Goal: Complete application form

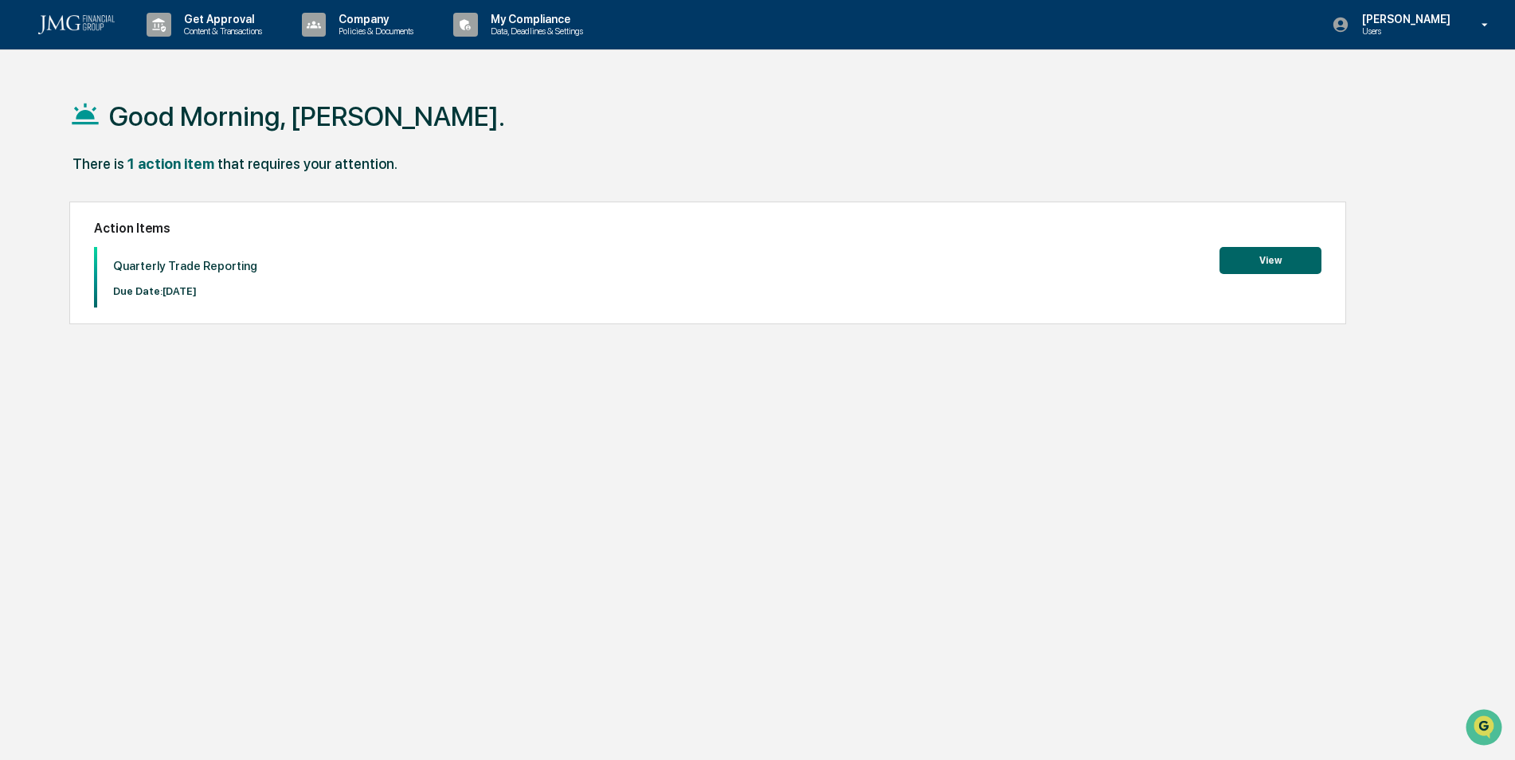
click at [1233, 272] on button "View" at bounding box center [1271, 260] width 102 height 27
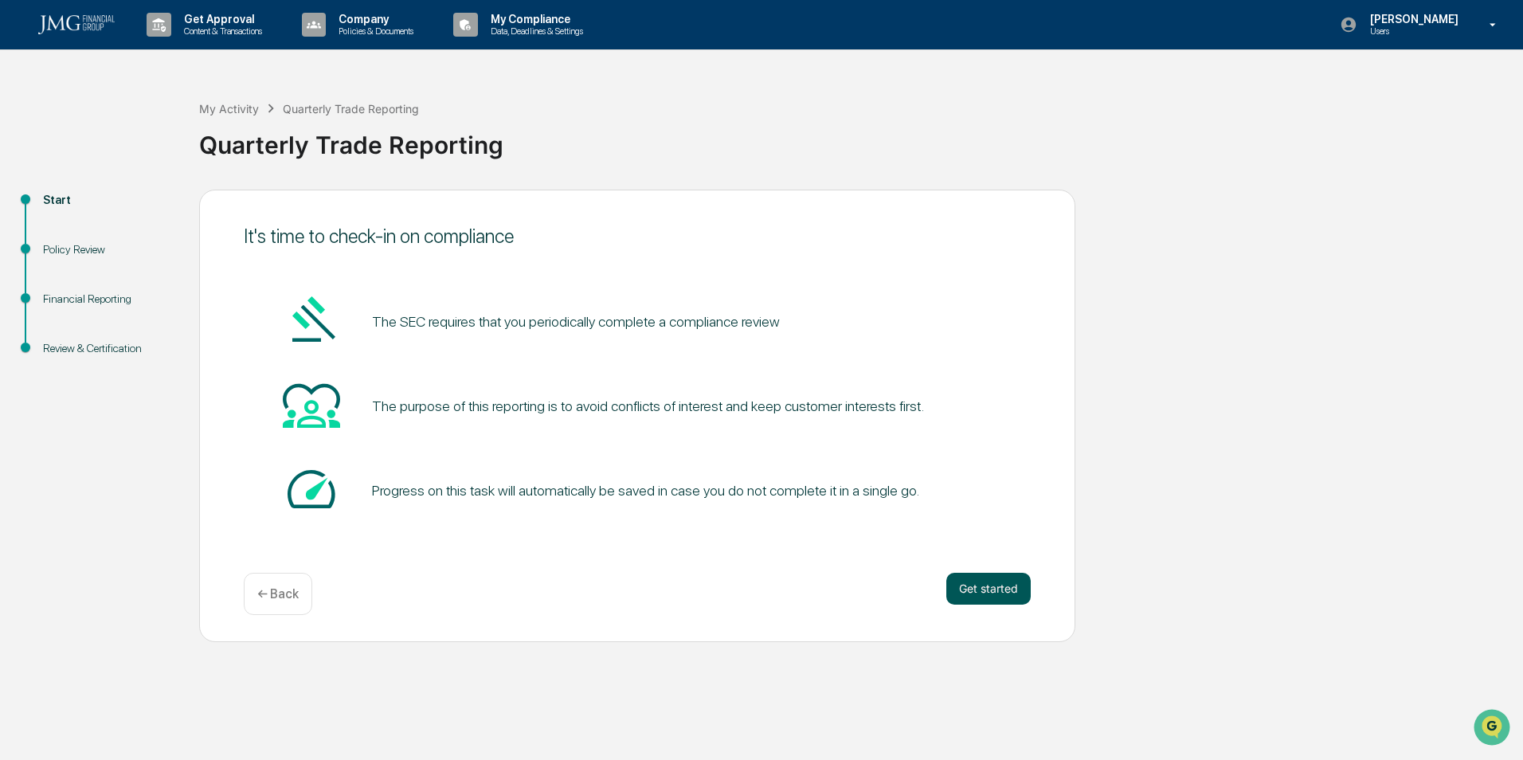
click at [954, 590] on button "Get started" at bounding box center [988, 589] width 84 height 32
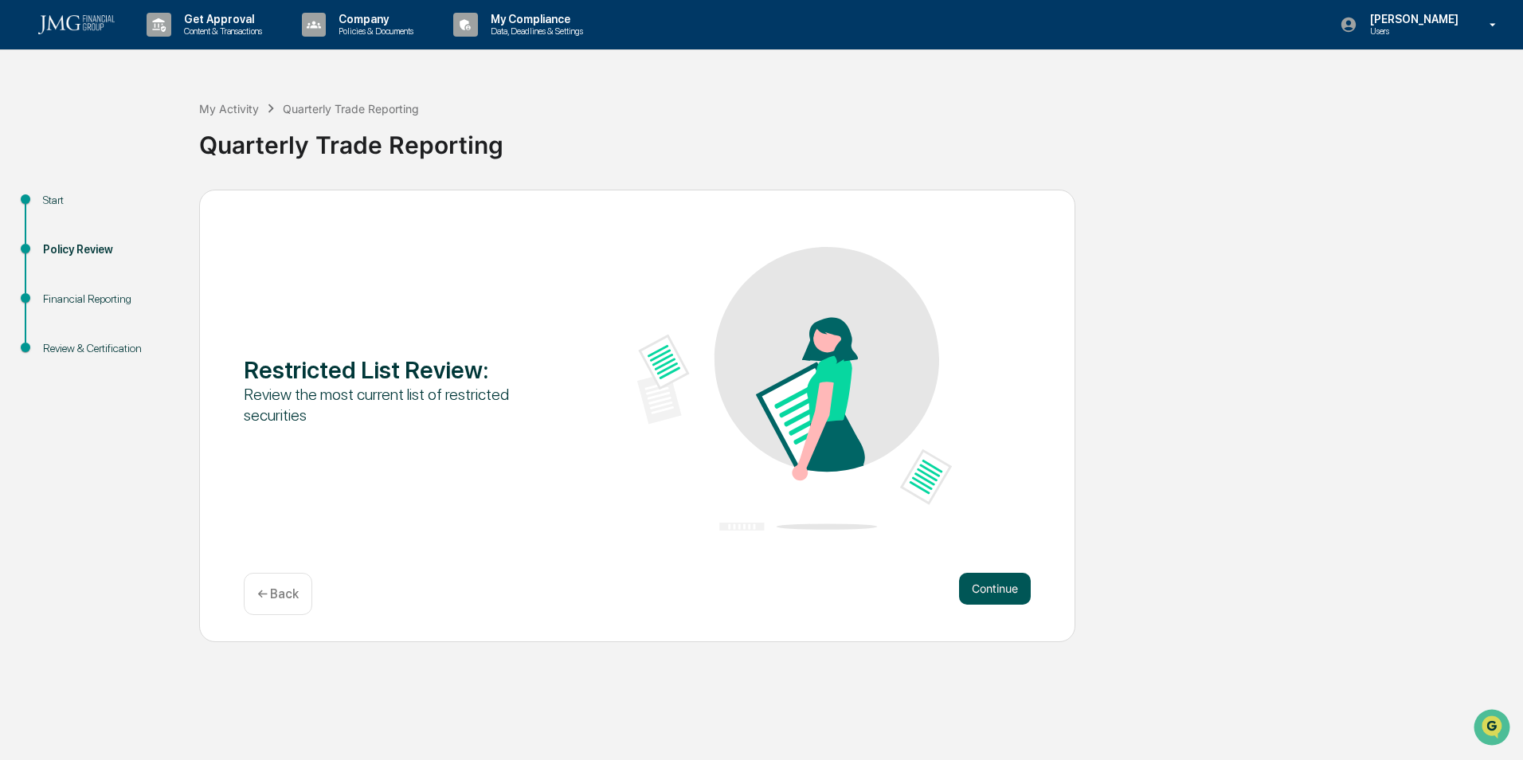
click at [988, 586] on button "Continue" at bounding box center [995, 589] width 72 height 32
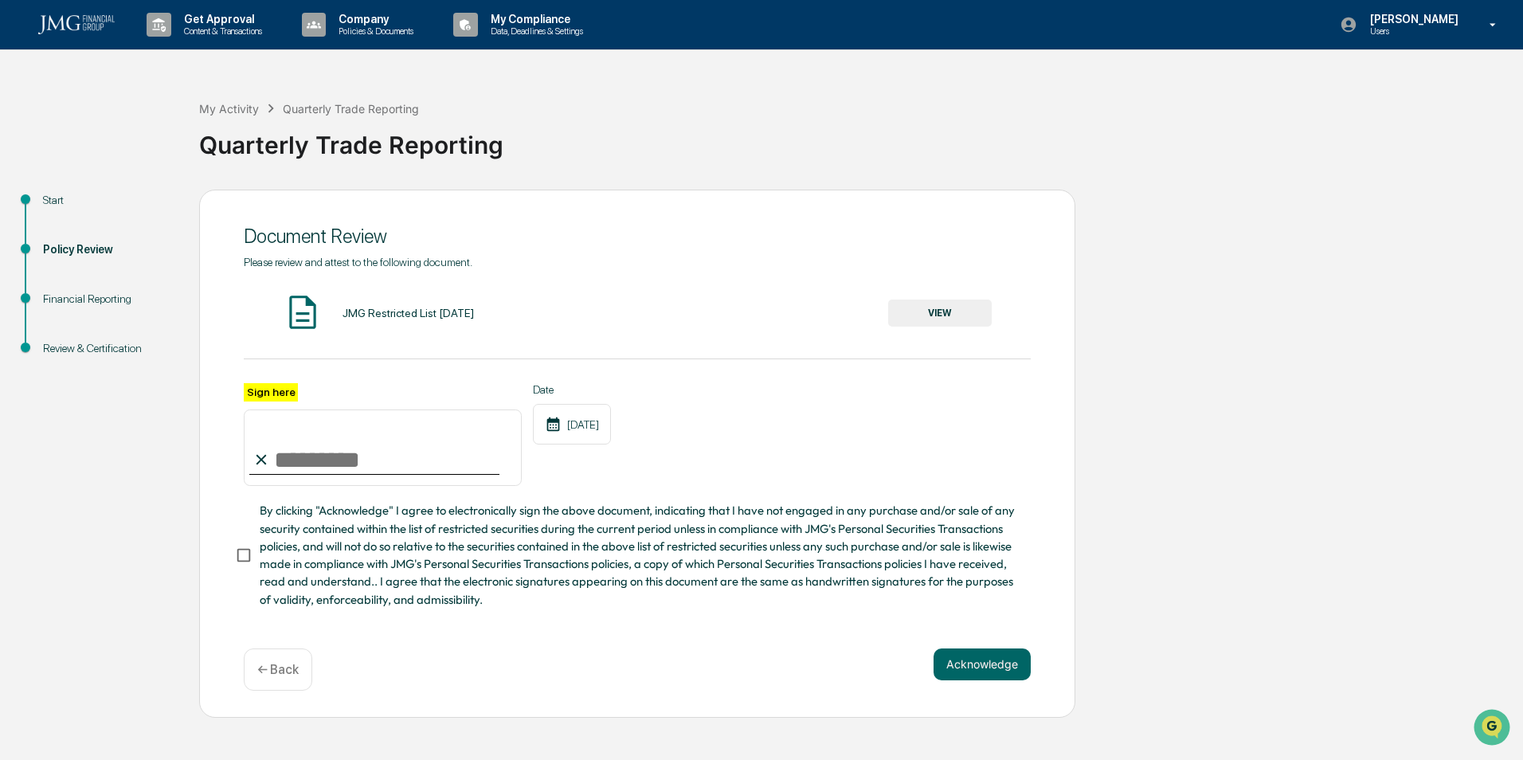
click at [948, 321] on button "VIEW" at bounding box center [940, 313] width 104 height 27
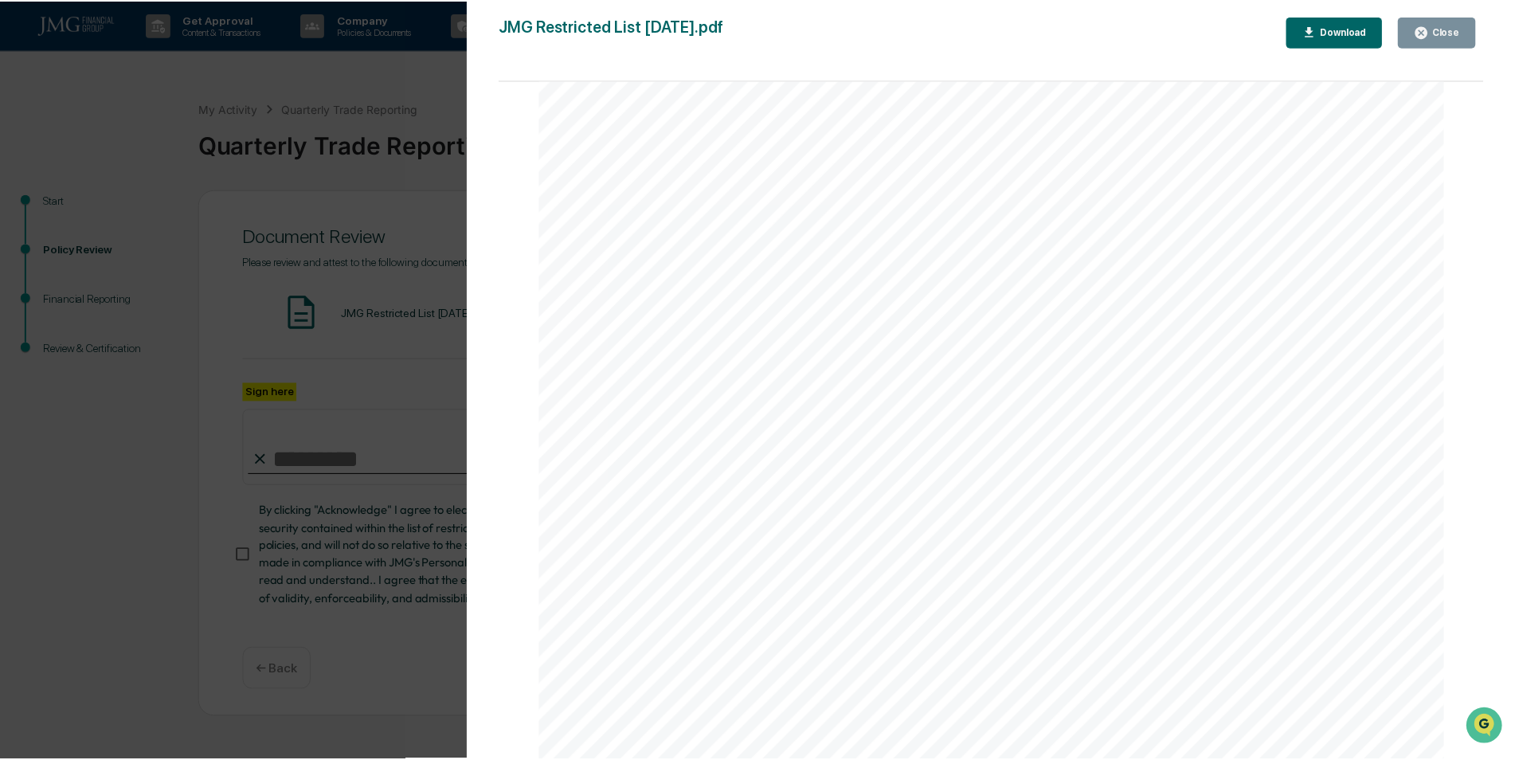
scroll to position [2994, 0]
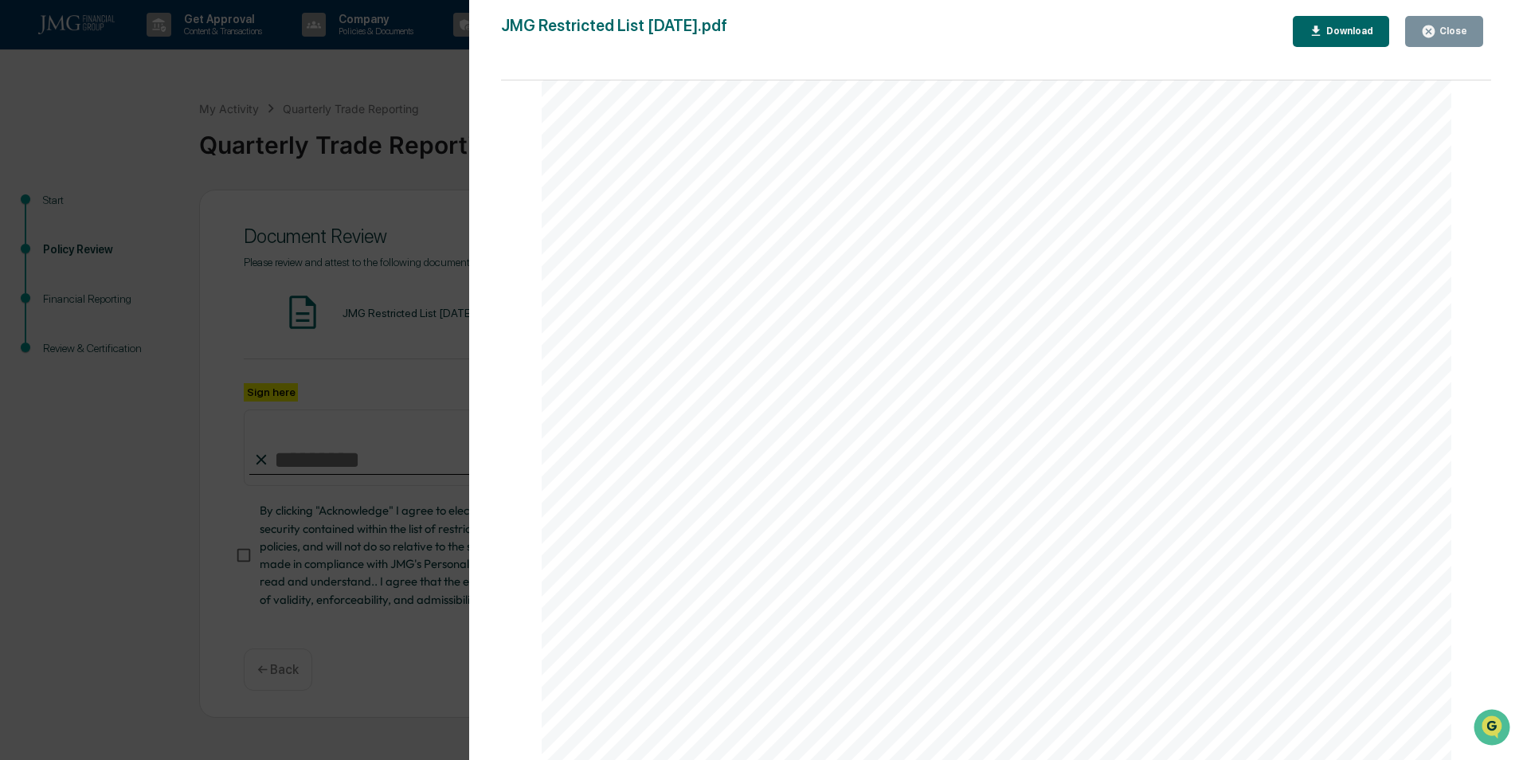
click at [1459, 36] on div "Close" at bounding box center [1451, 30] width 31 height 11
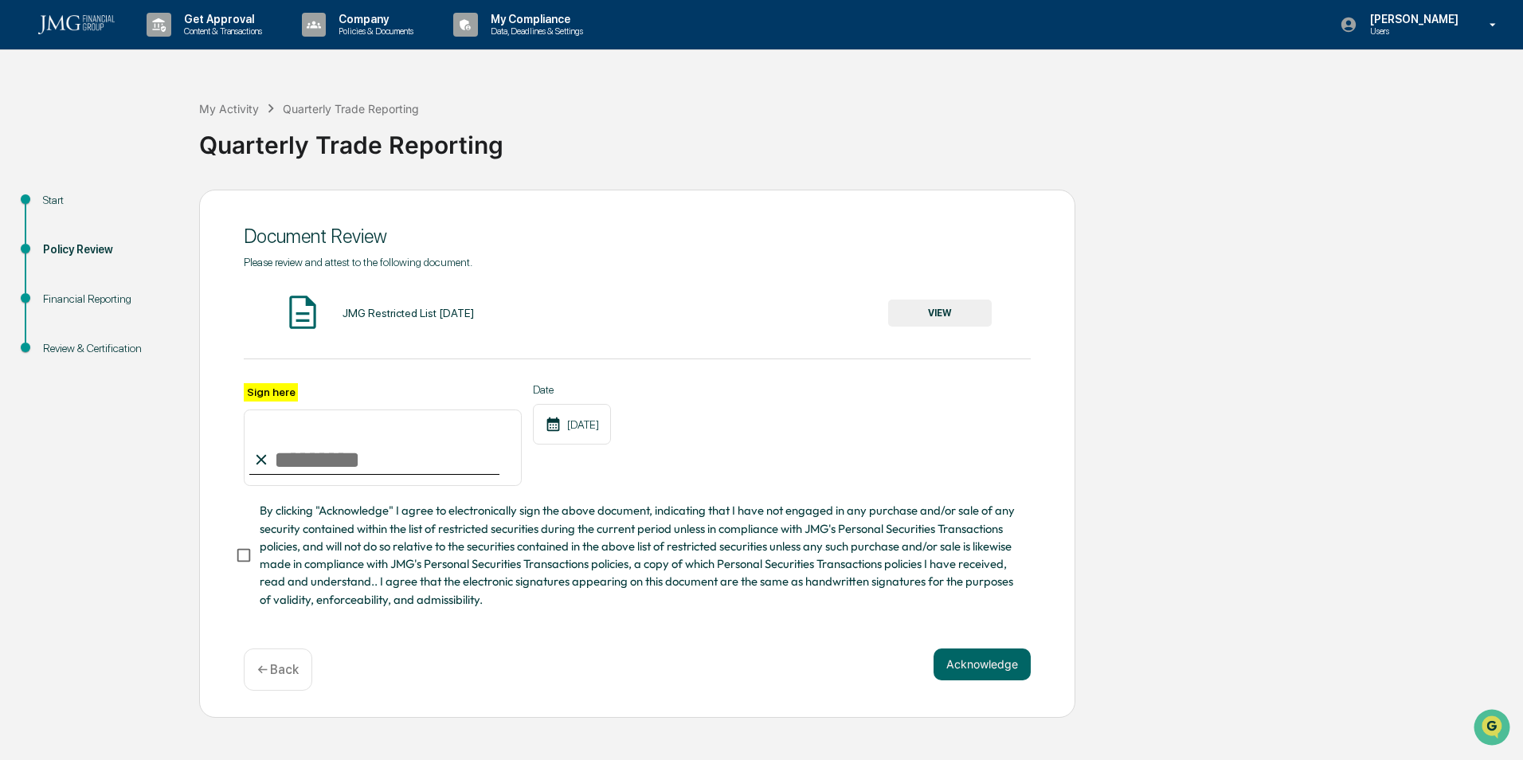
click at [429, 431] on input "Sign here" at bounding box center [383, 447] width 278 height 76
click at [307, 470] on input "Sign here" at bounding box center [383, 447] width 278 height 76
type input "**********"
click at [978, 660] on button "Acknowledge" at bounding box center [982, 664] width 97 height 32
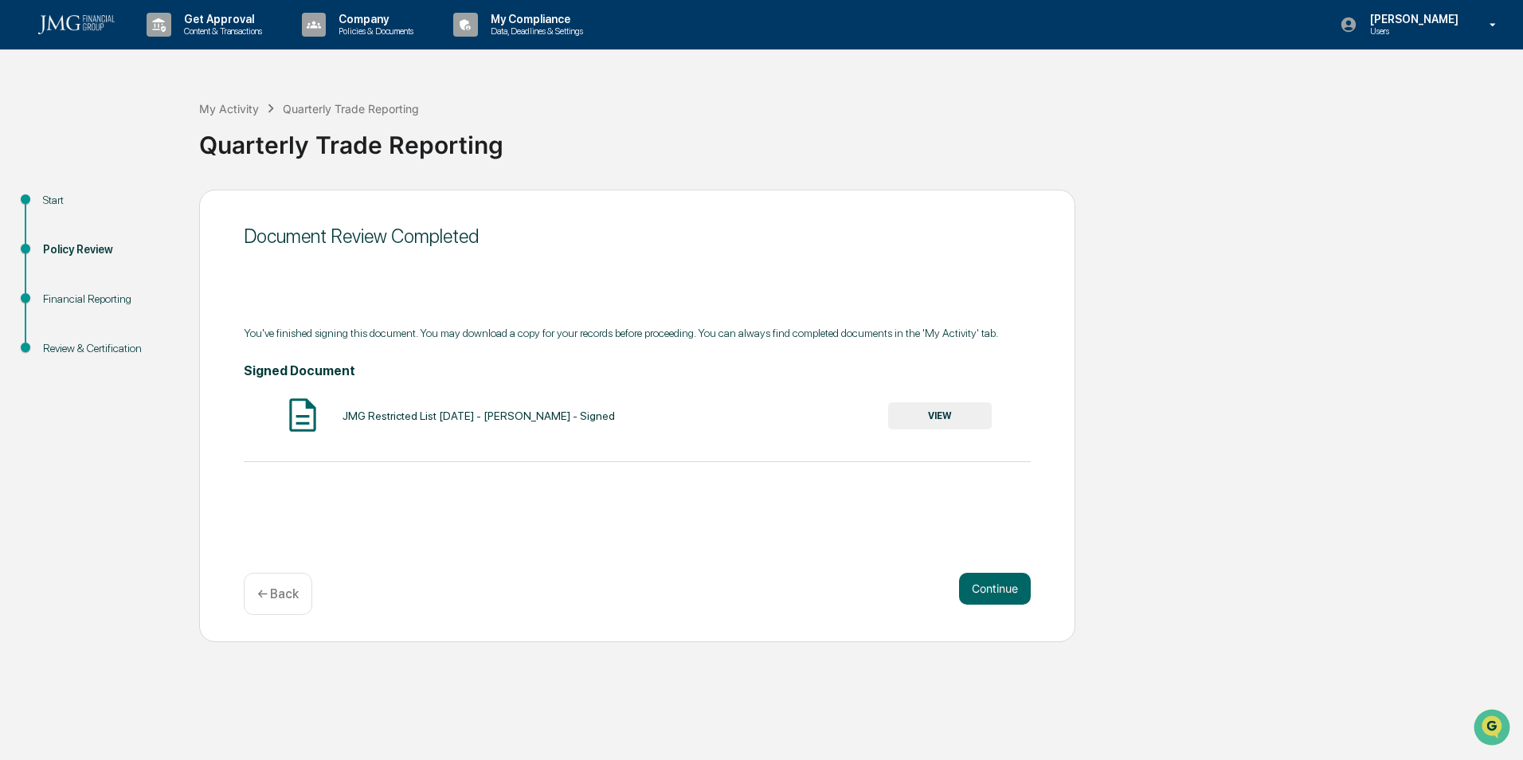
click at [936, 415] on button "VIEW" at bounding box center [940, 415] width 104 height 27
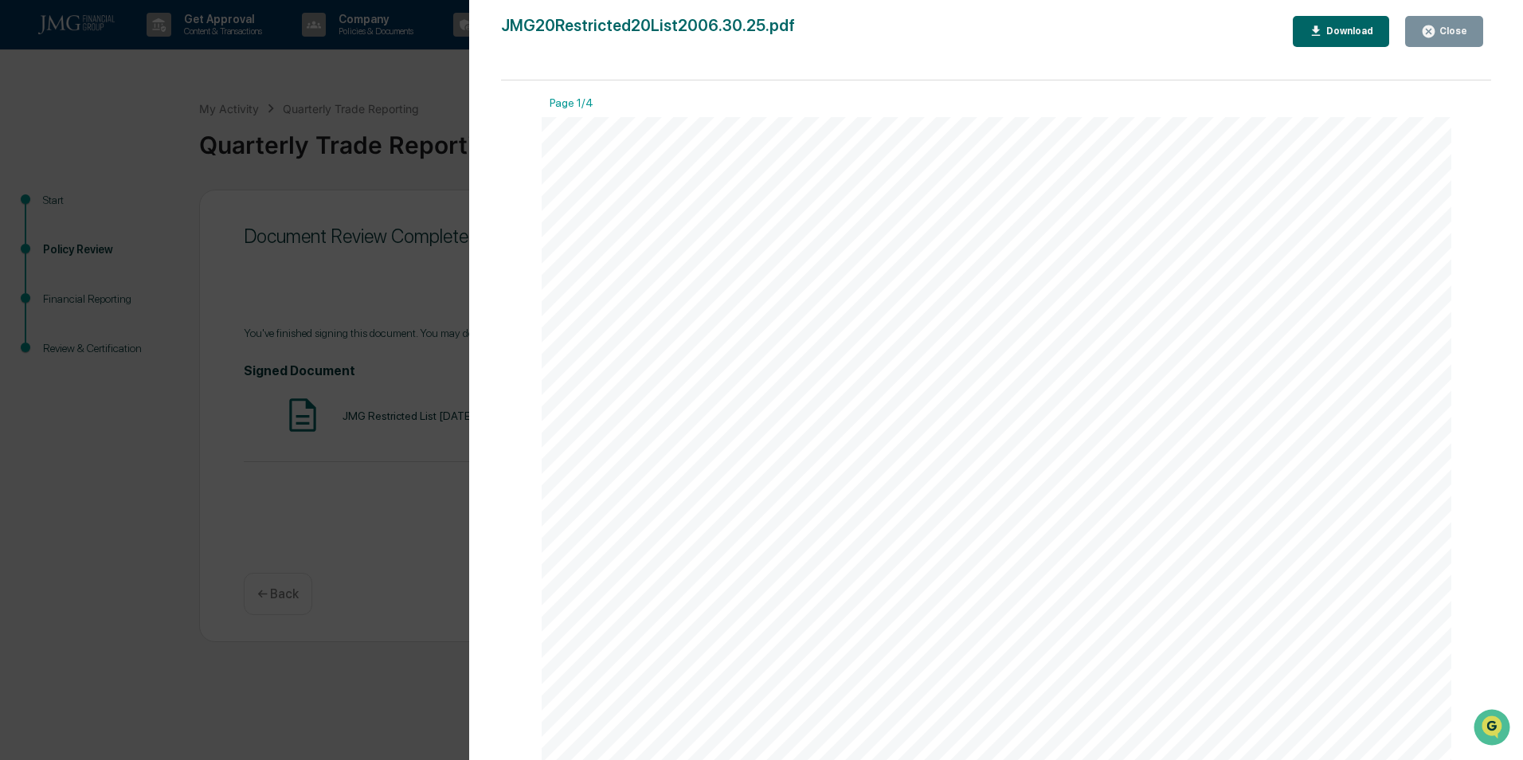
click at [1463, 23] on button "Close" at bounding box center [1444, 31] width 78 height 31
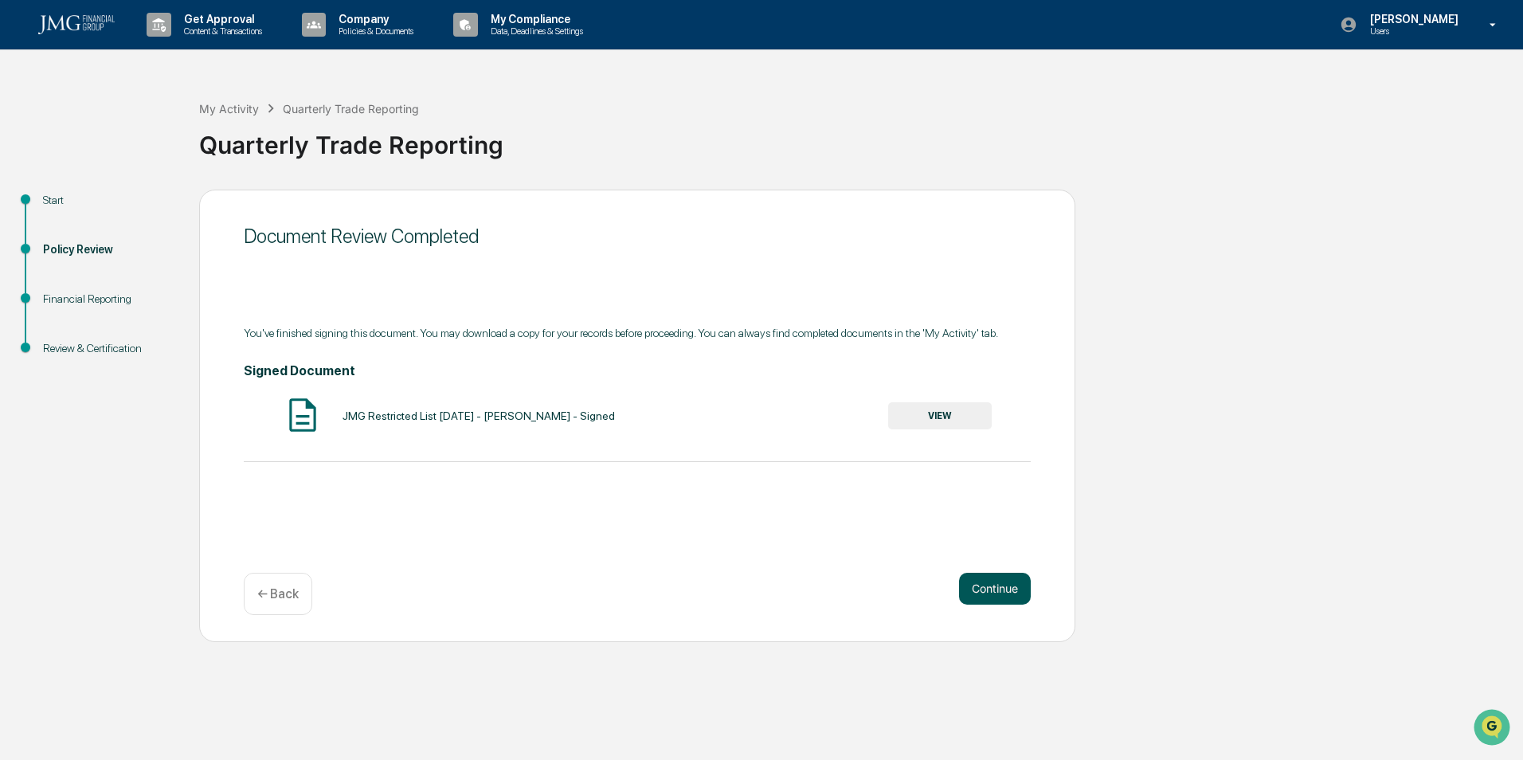
click at [991, 584] on button "Continue" at bounding box center [995, 589] width 72 height 32
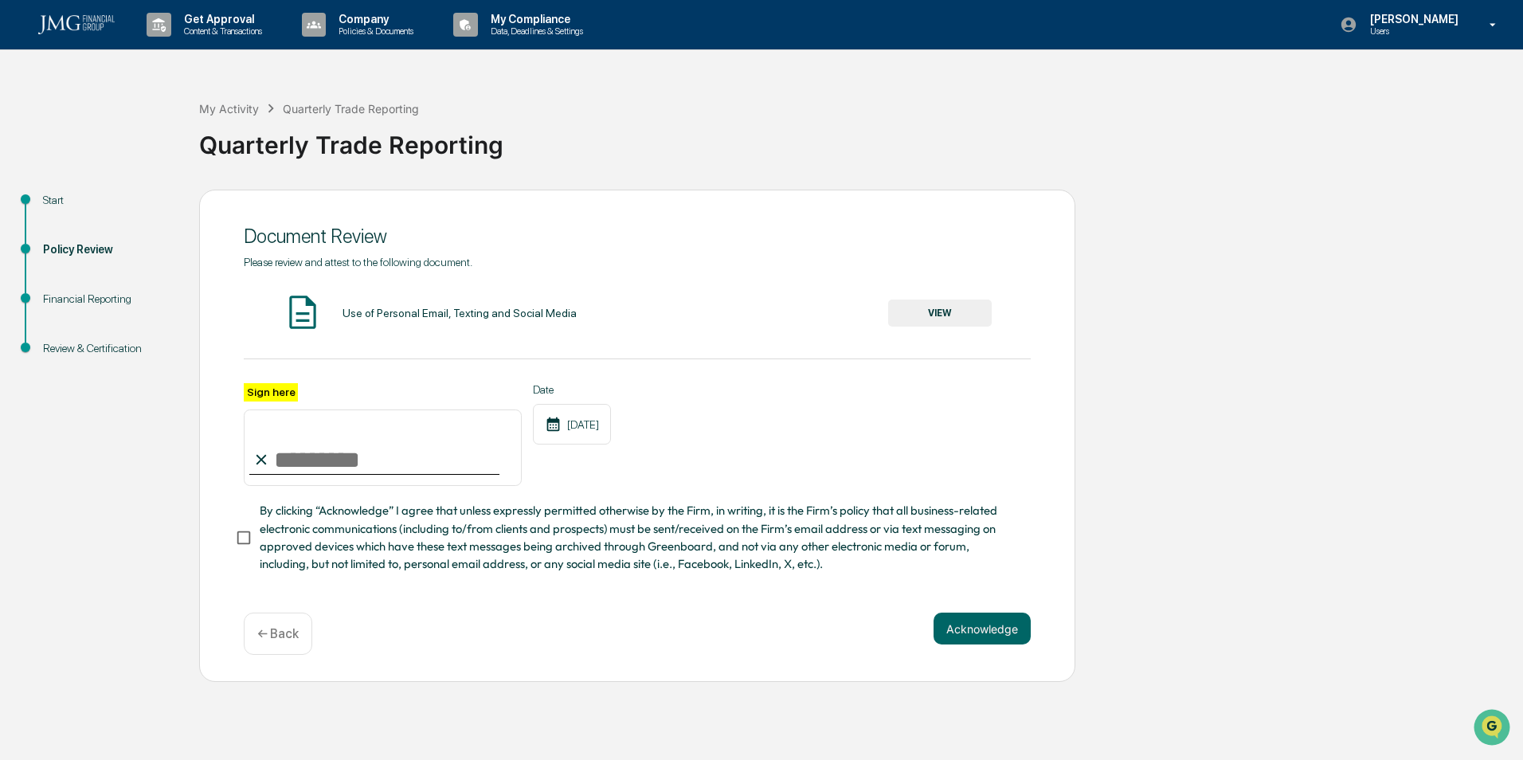
click at [942, 309] on button "VIEW" at bounding box center [940, 313] width 104 height 27
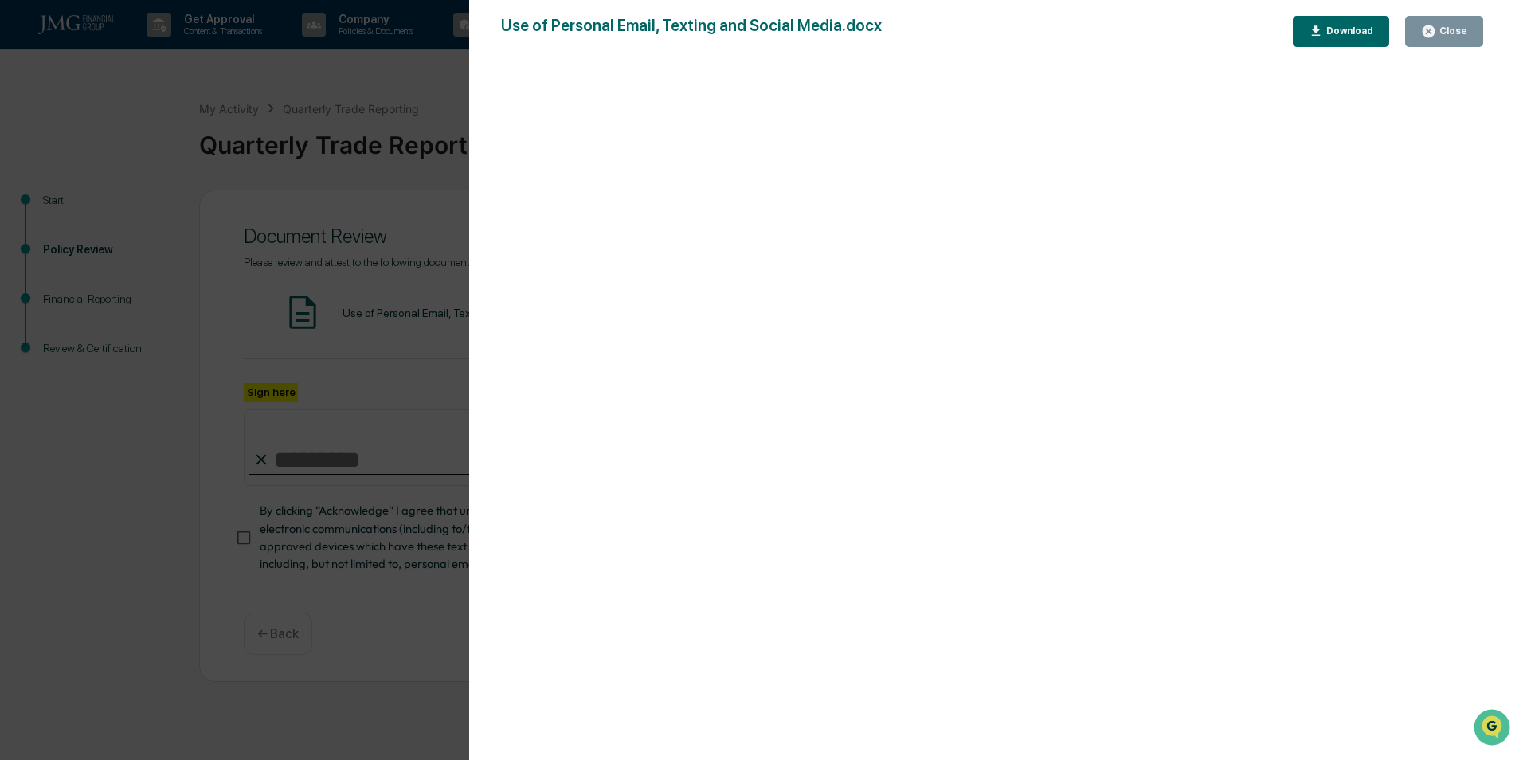
click at [1458, 30] on div "Close" at bounding box center [1451, 30] width 31 height 11
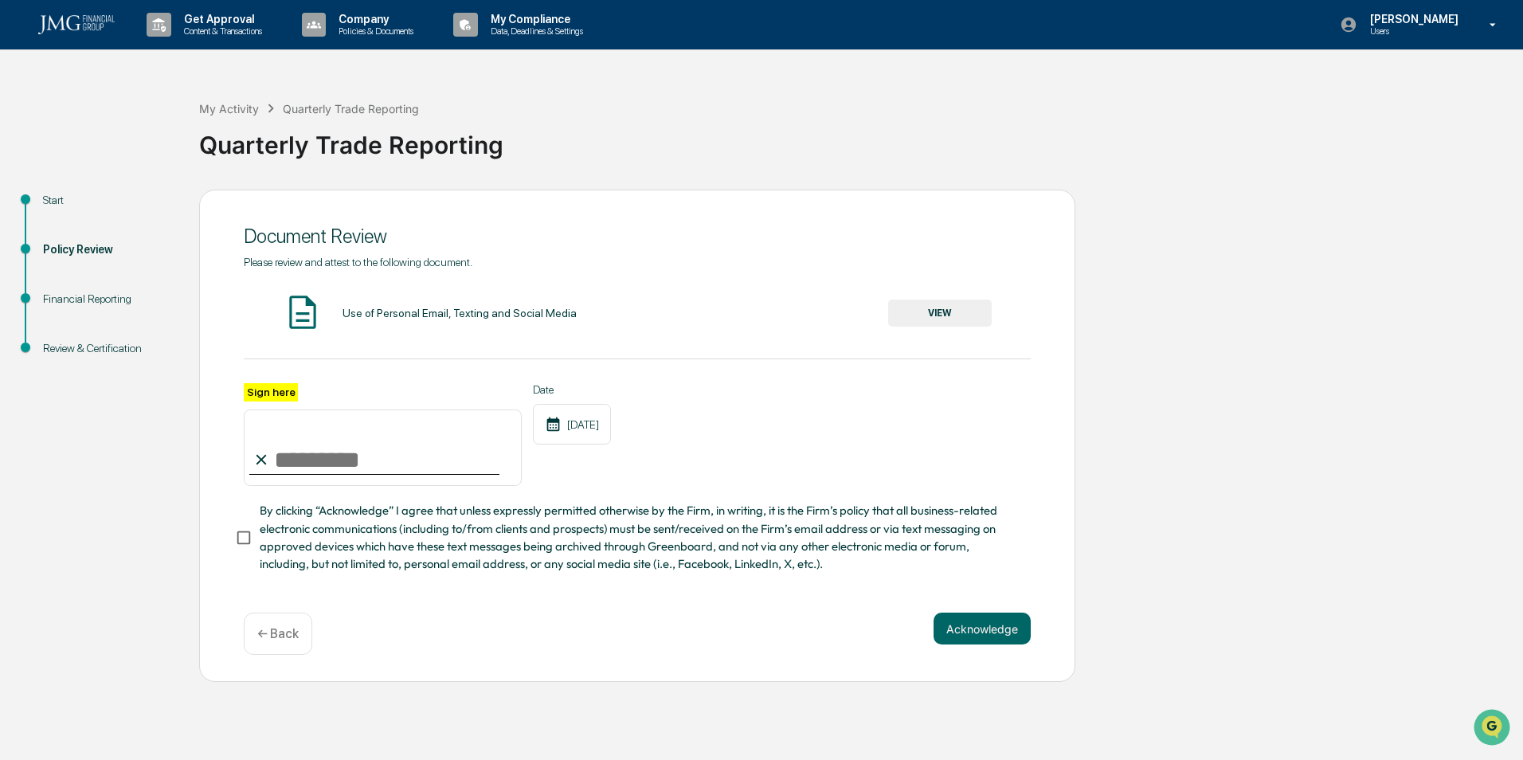
click at [329, 452] on input "Sign here" at bounding box center [383, 447] width 278 height 76
type input "**********"
click at [969, 632] on button "Acknowledge" at bounding box center [982, 629] width 97 height 32
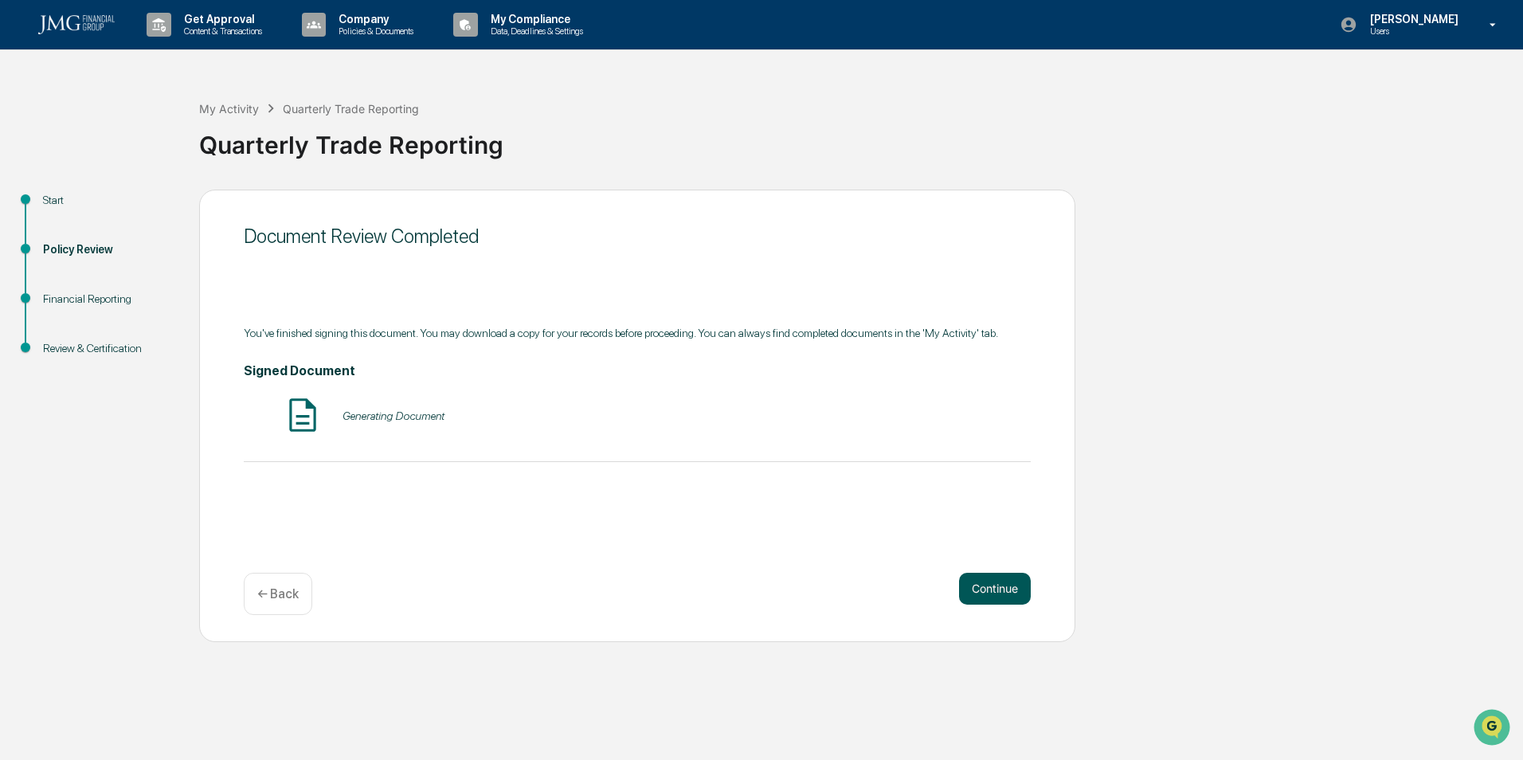
click at [1023, 589] on button "Continue" at bounding box center [995, 589] width 72 height 32
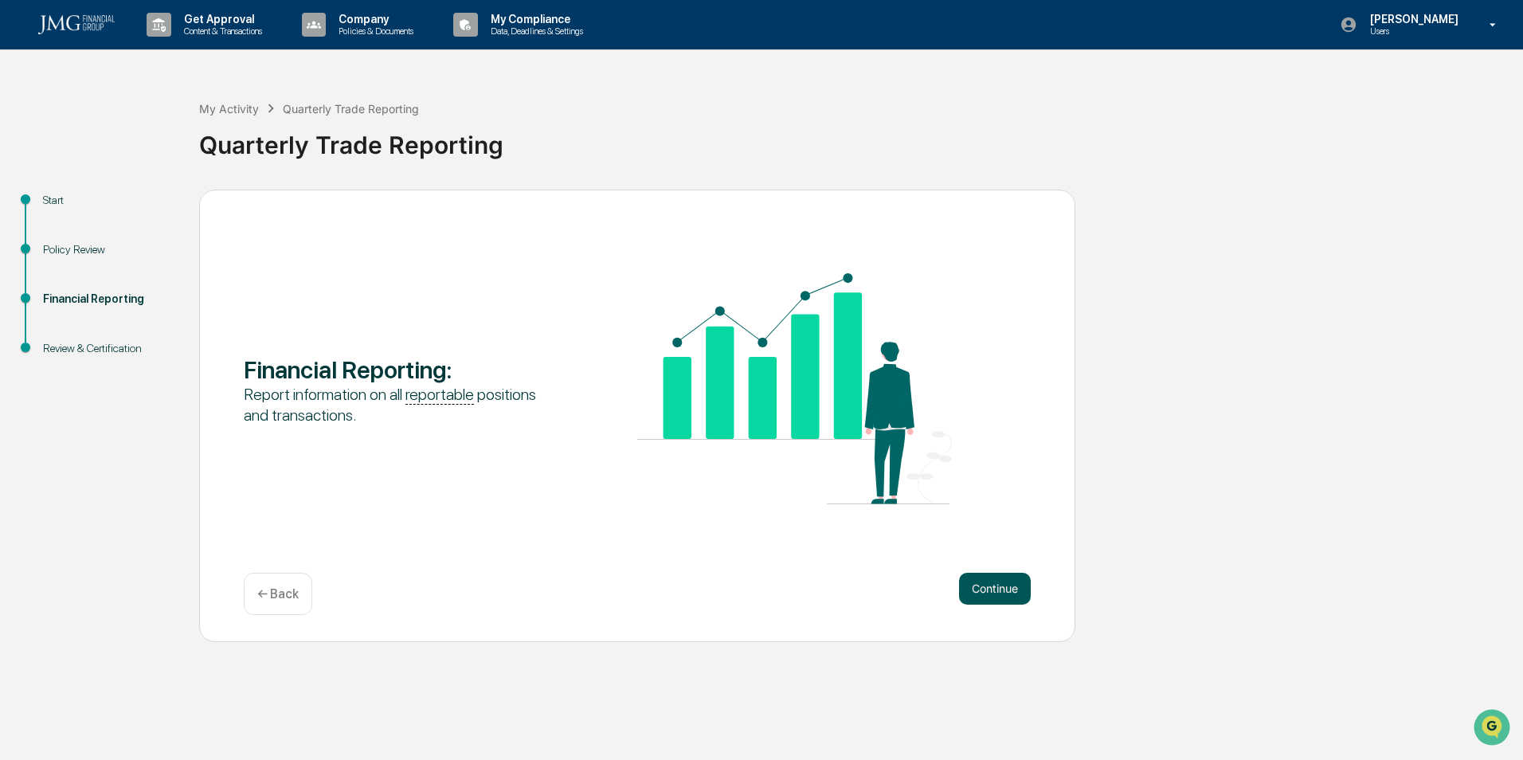
click at [1004, 584] on button "Continue" at bounding box center [995, 589] width 72 height 32
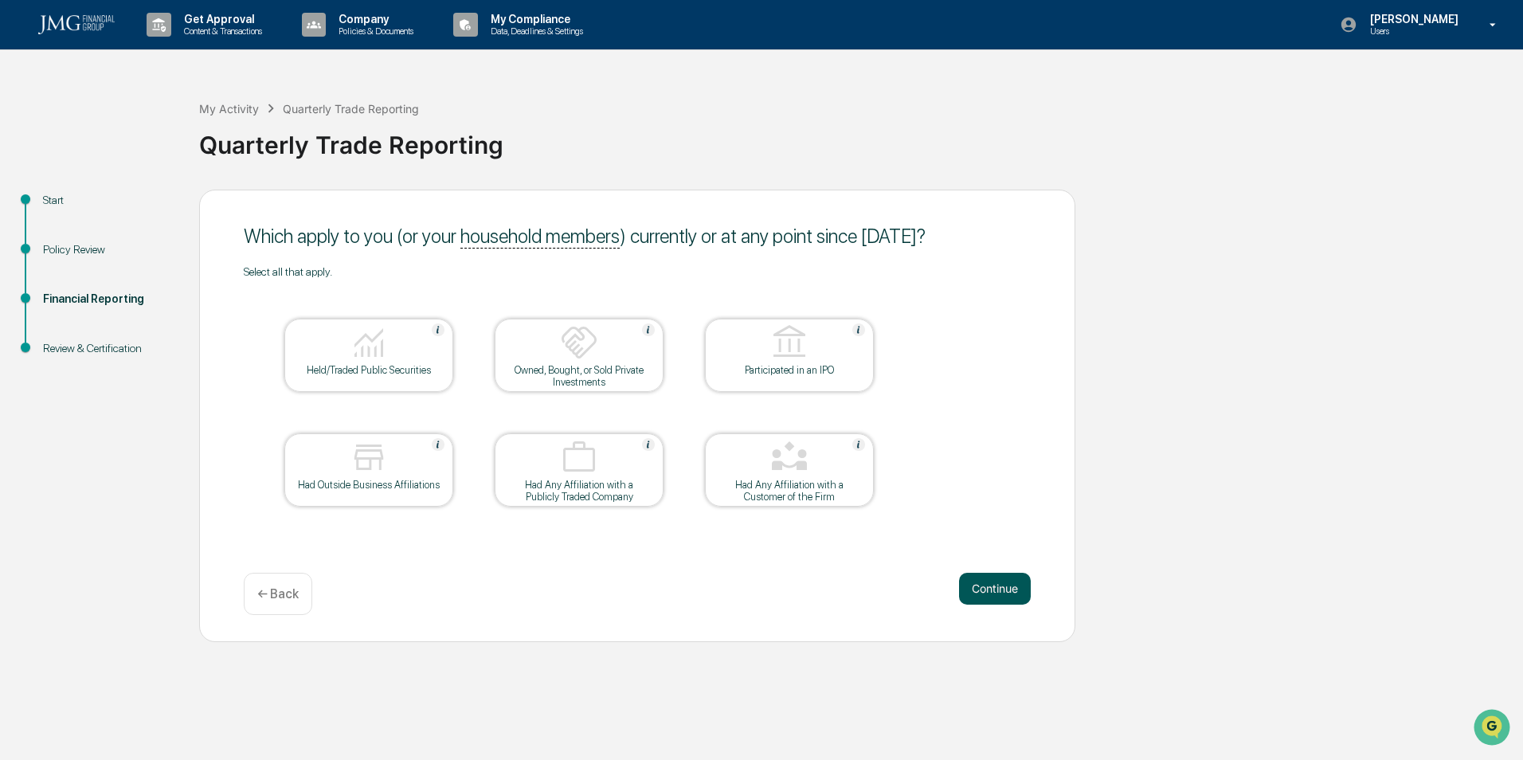
click at [995, 595] on button "Continue" at bounding box center [995, 589] width 72 height 32
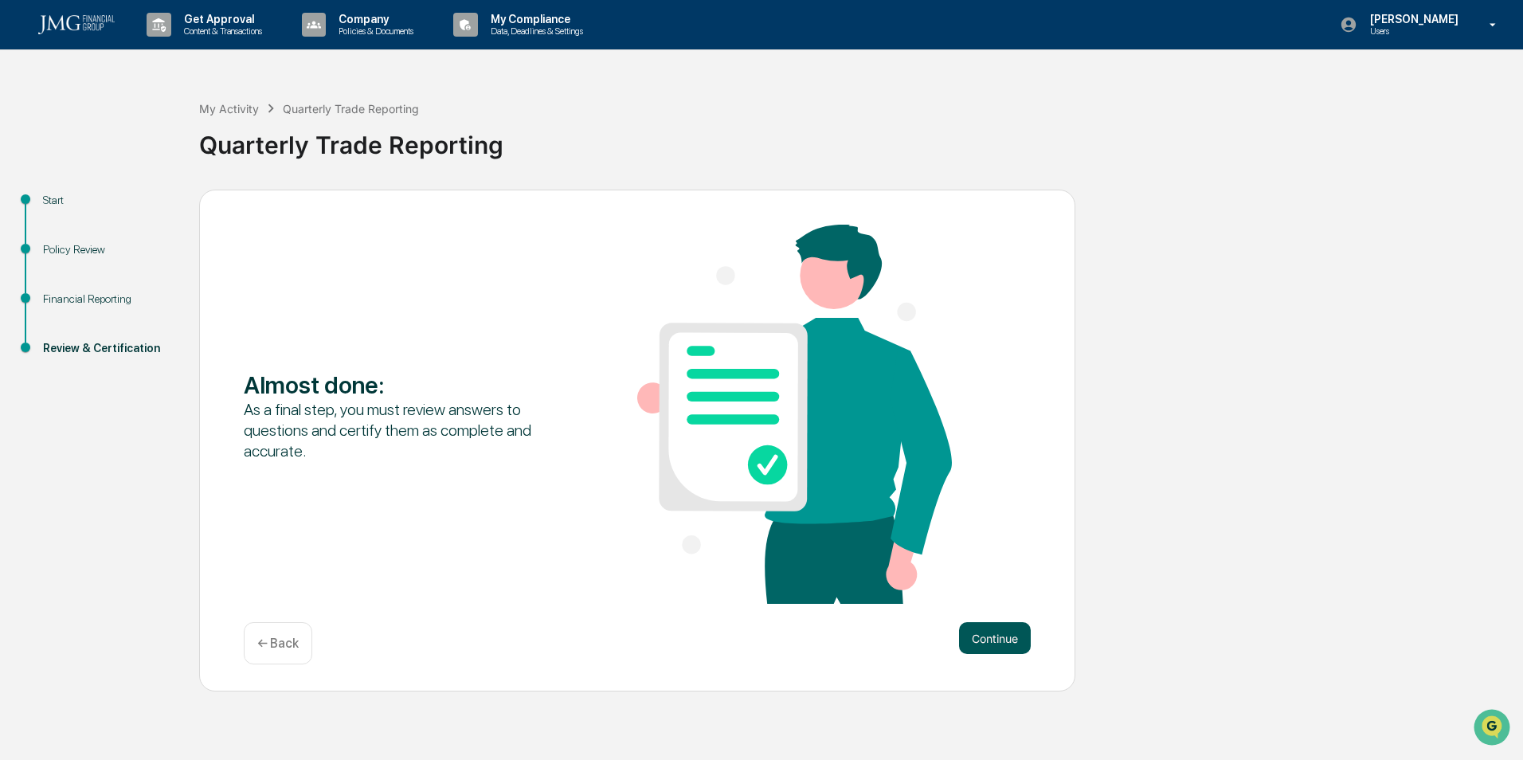
click at [999, 644] on button "Continue" at bounding box center [995, 638] width 72 height 32
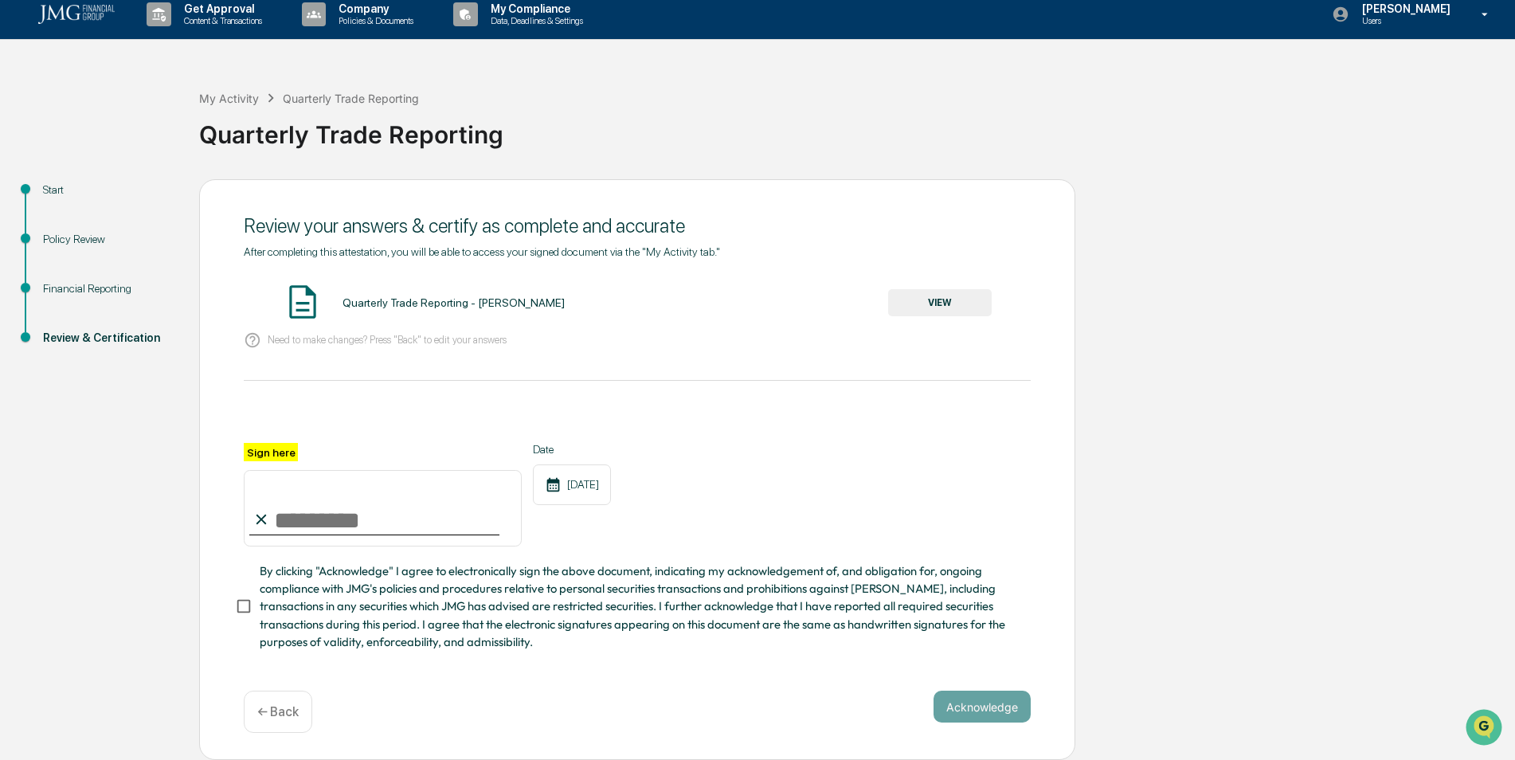
scroll to position [15, 0]
click at [482, 586] on span "By clicking "Acknowledge" I agree to electronically sign the above document, in…" at bounding box center [639, 606] width 758 height 88
click at [950, 304] on button "VIEW" at bounding box center [940, 302] width 104 height 27
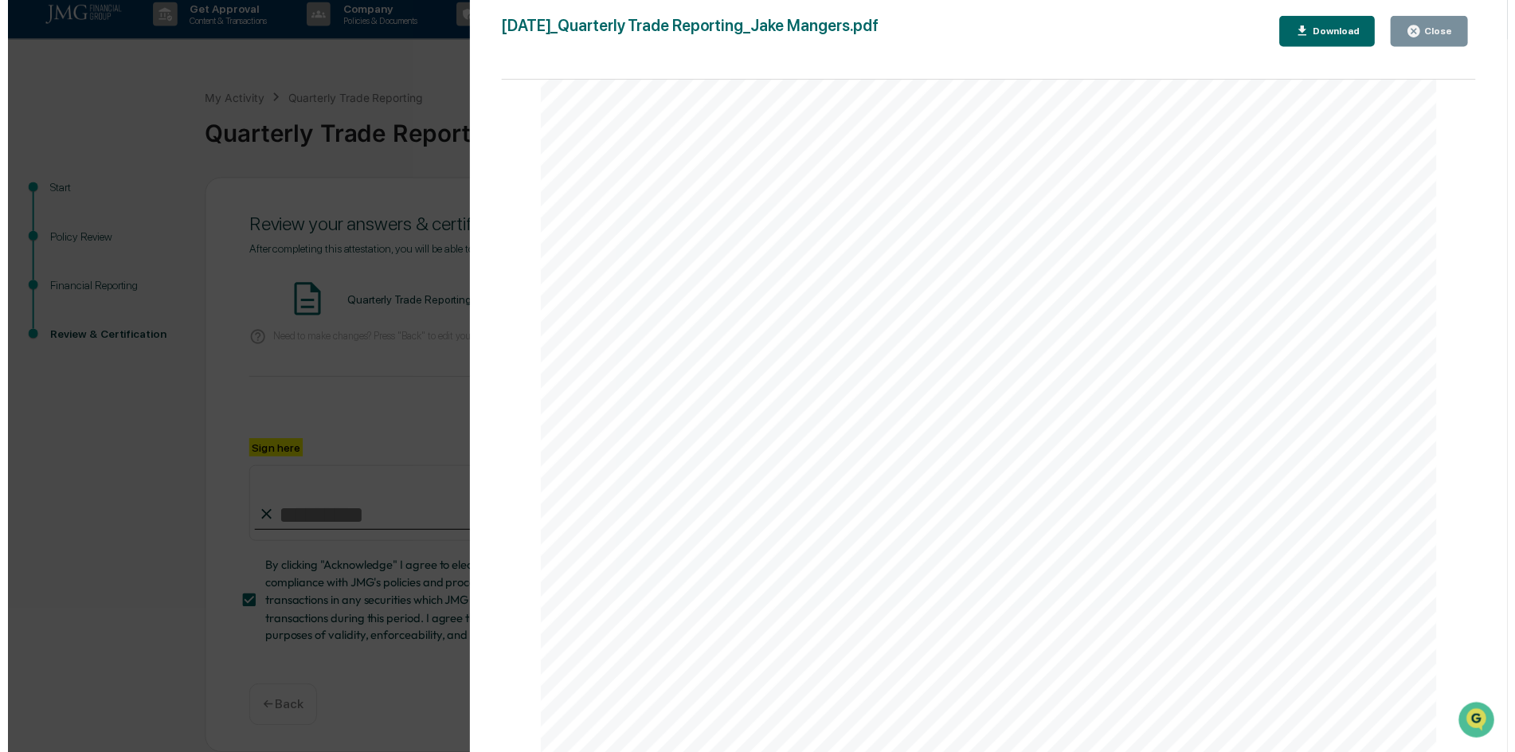
scroll to position [1970, 0]
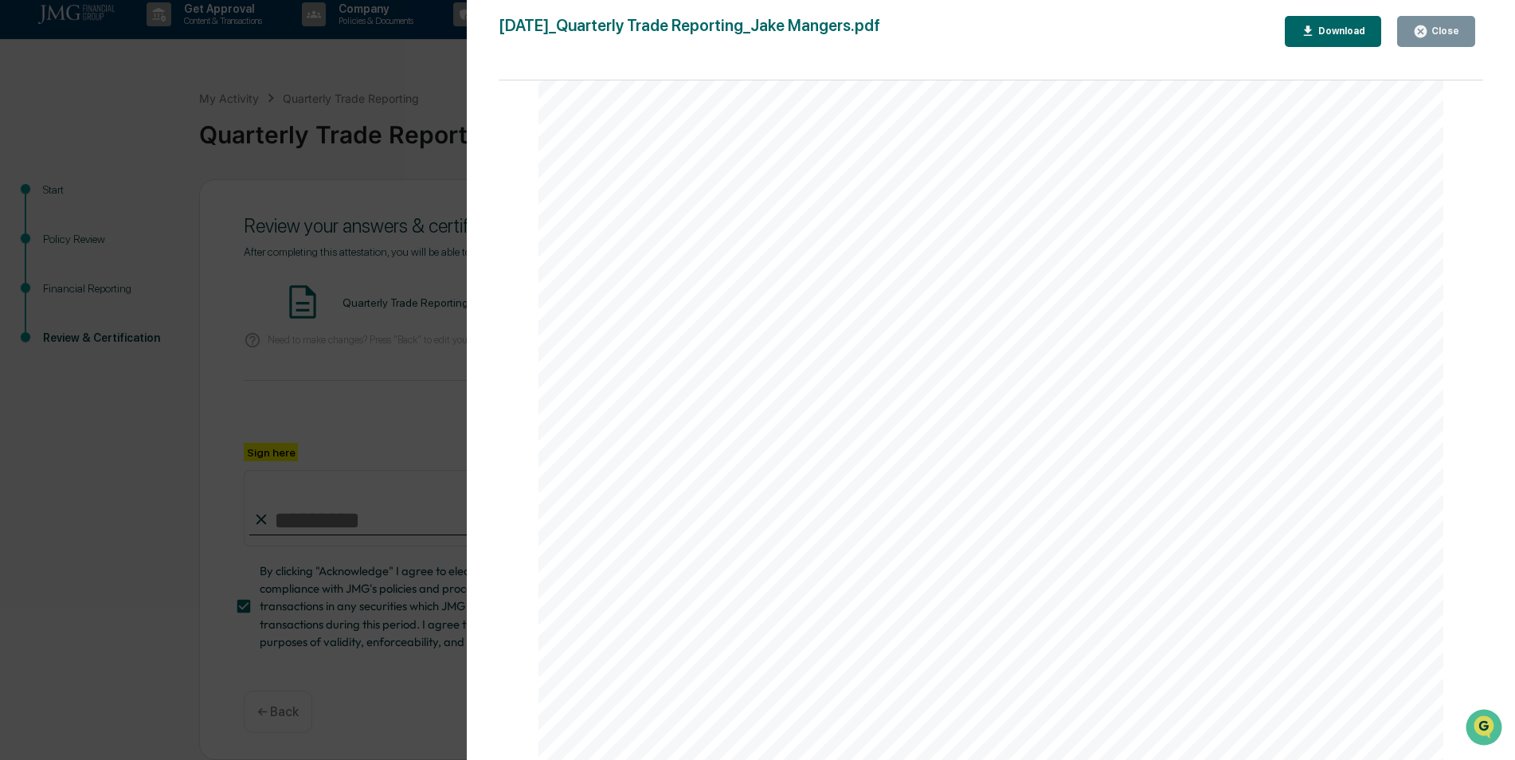
click at [1454, 37] on div "Close" at bounding box center [1443, 30] width 31 height 11
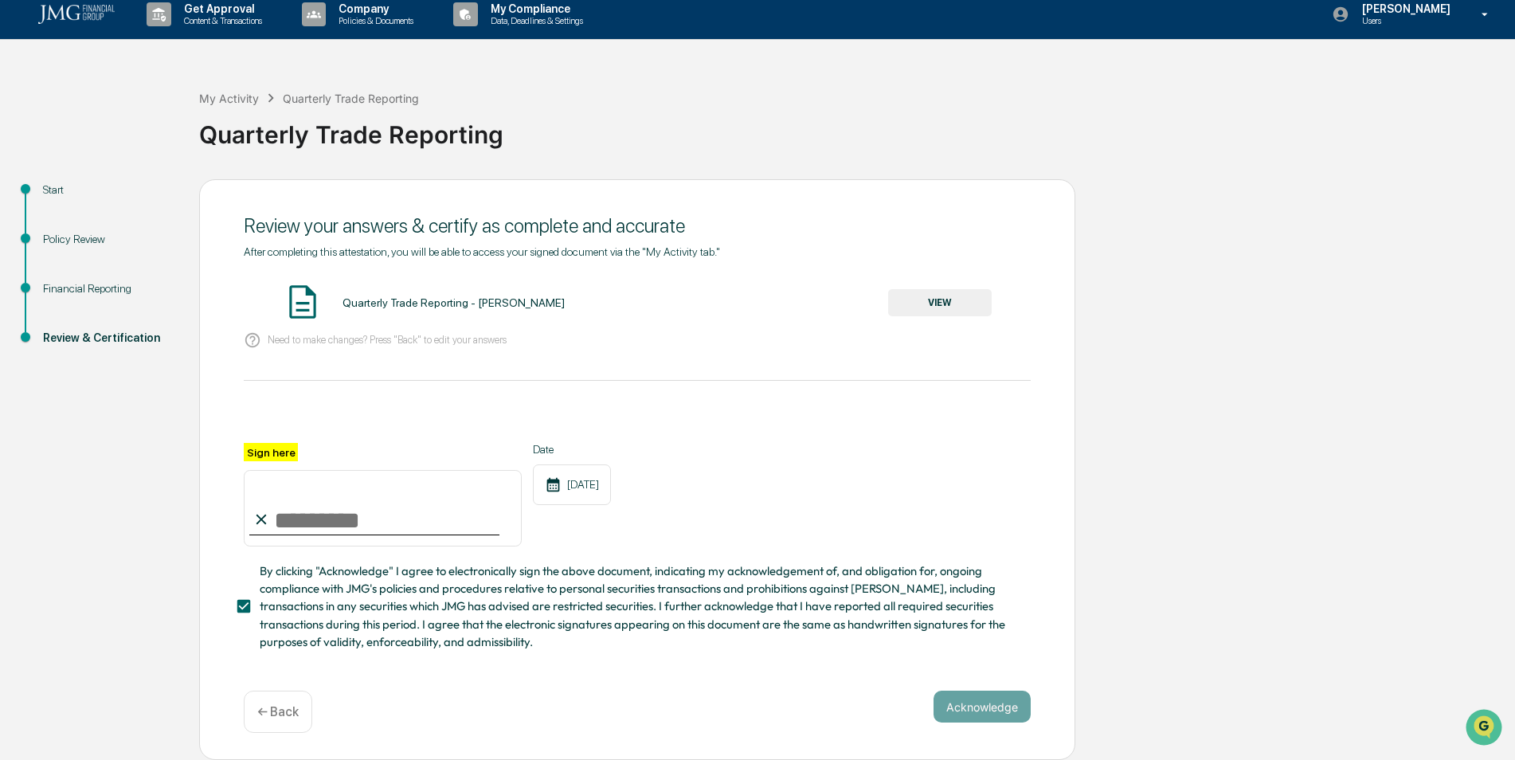
click at [331, 605] on span "By clicking "Acknowledge" I agree to electronically sign the above document, in…" at bounding box center [639, 606] width 758 height 88
click at [292, 623] on span "By clicking "Acknowledge" I agree to electronically sign the above document, in…" at bounding box center [639, 606] width 758 height 88
click at [450, 534] on div at bounding box center [374, 535] width 250 height 2
click at [376, 504] on input "Sign here" at bounding box center [383, 508] width 278 height 76
type input "**********"
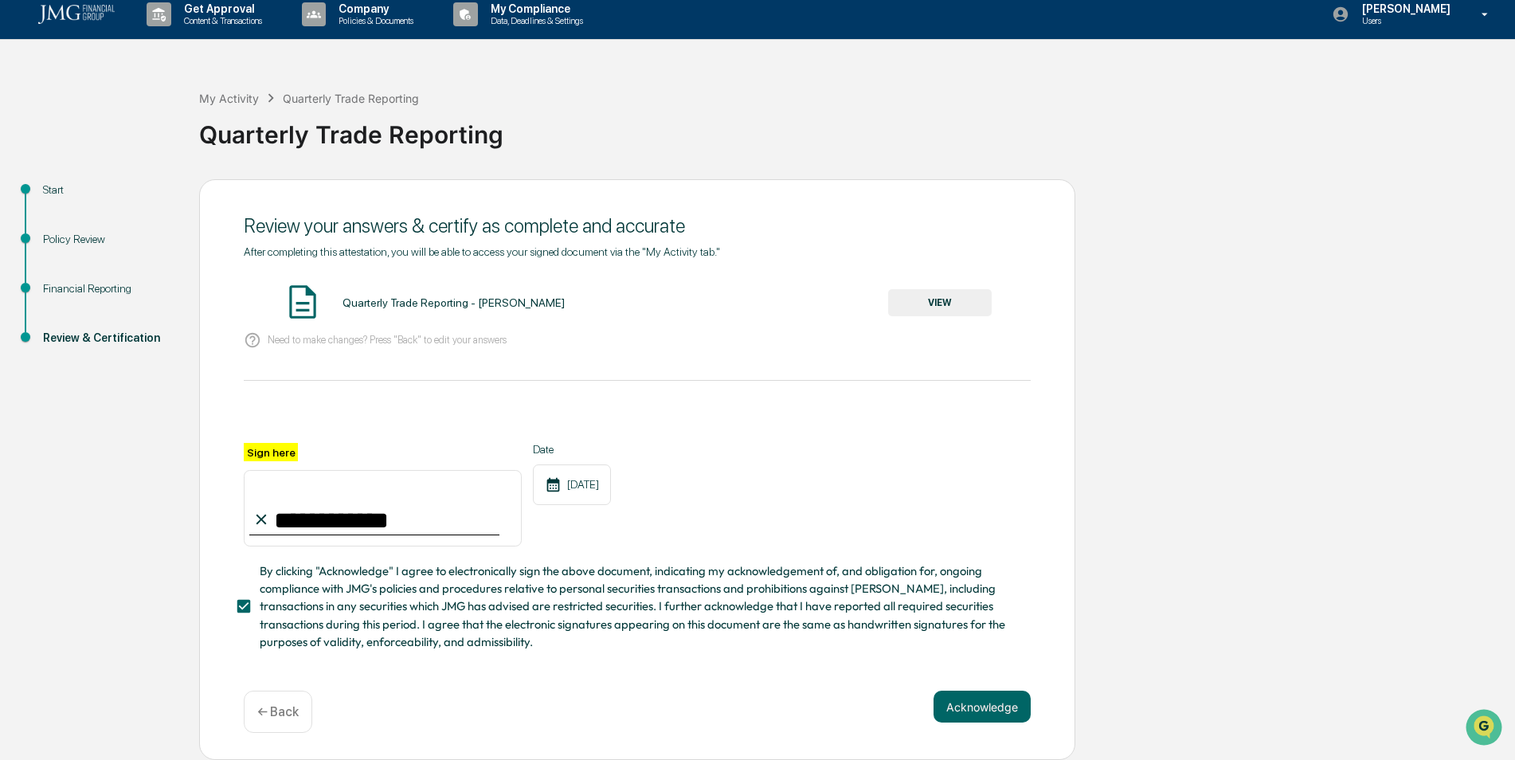
click at [819, 521] on div "**********" at bounding box center [637, 495] width 787 height 104
click at [968, 699] on button "Acknowledge" at bounding box center [982, 707] width 97 height 32
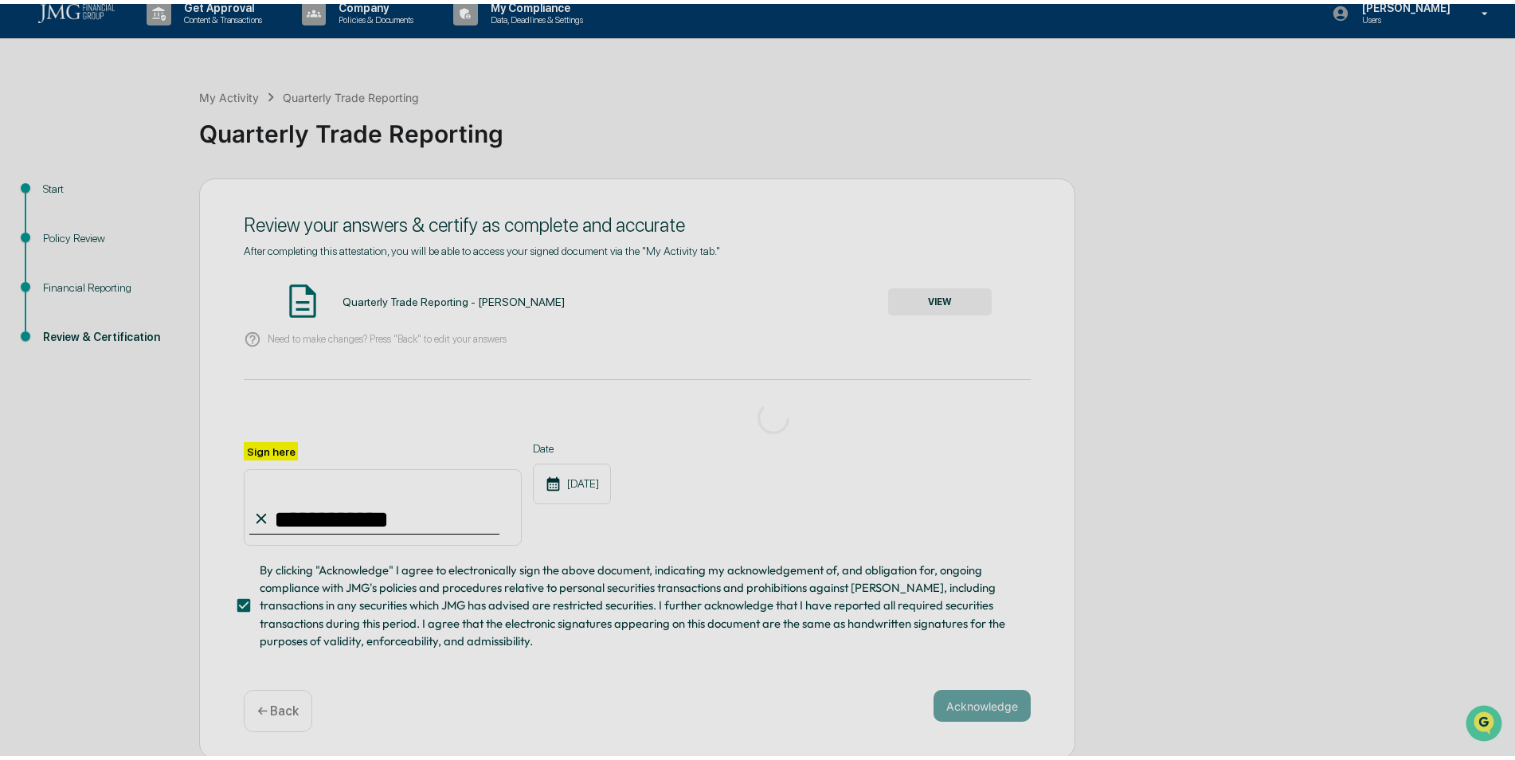
scroll to position [0, 0]
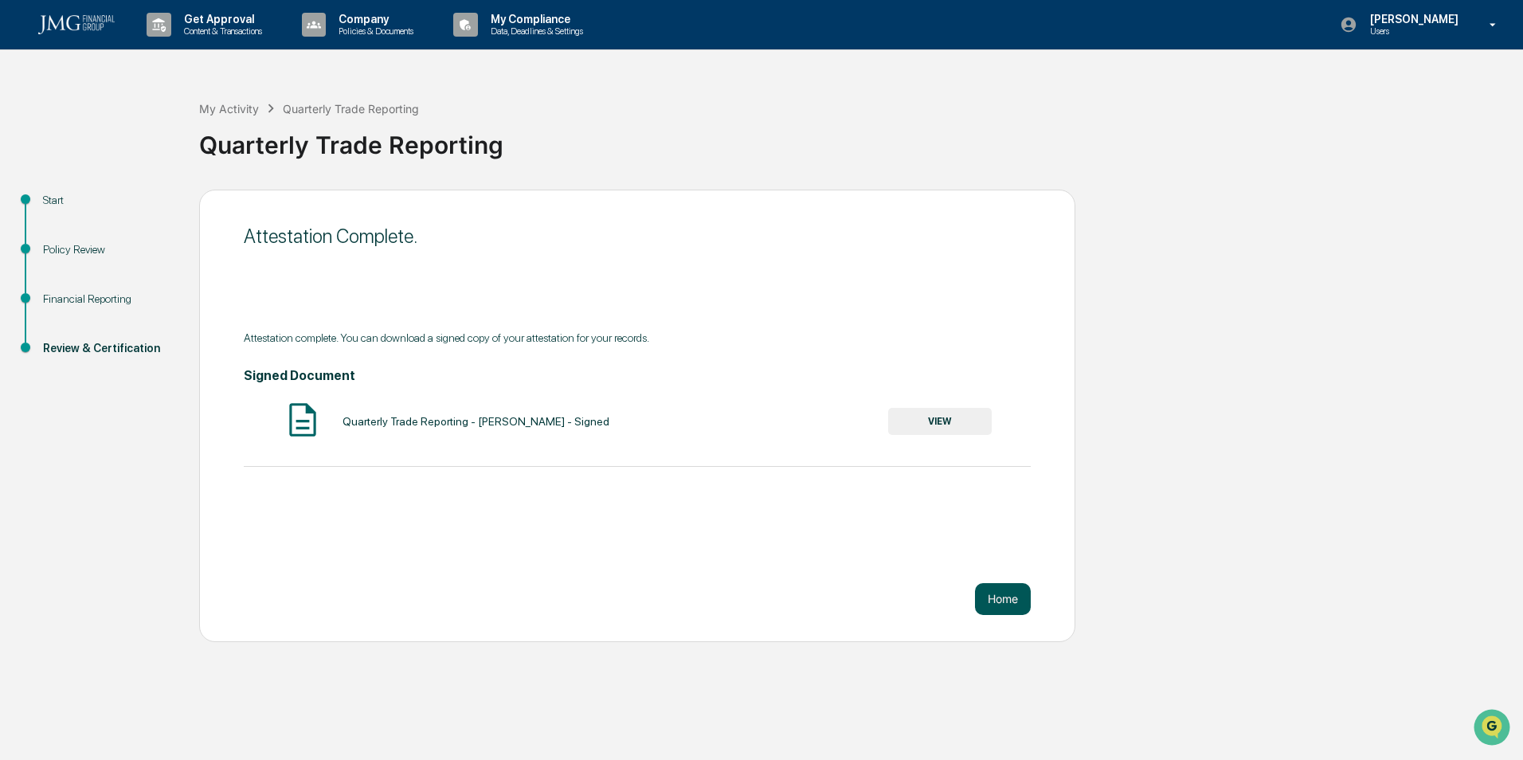
click at [1022, 591] on button "Home" at bounding box center [1003, 599] width 56 height 32
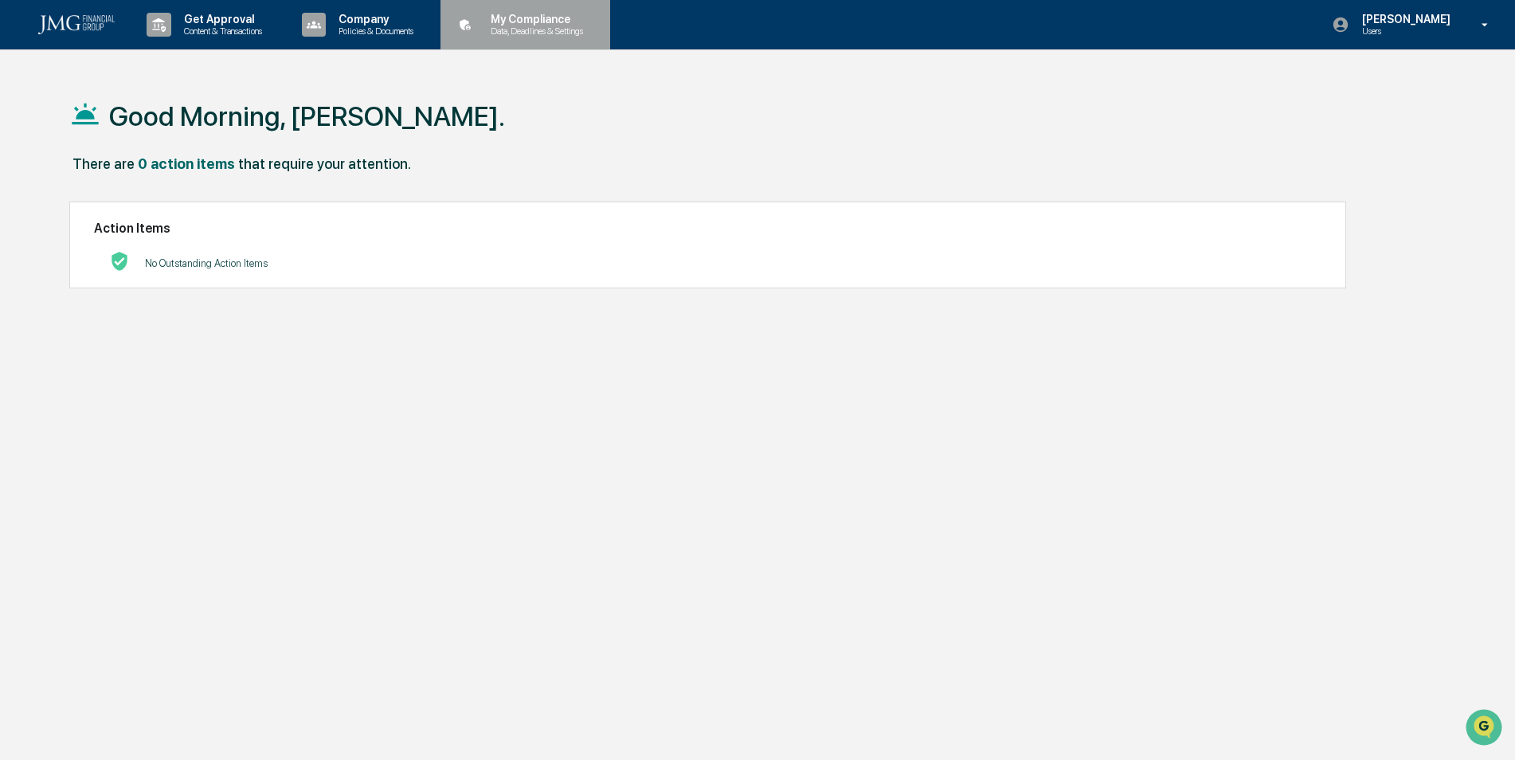
click at [492, 17] on p "My Compliance" at bounding box center [534, 19] width 113 height 13
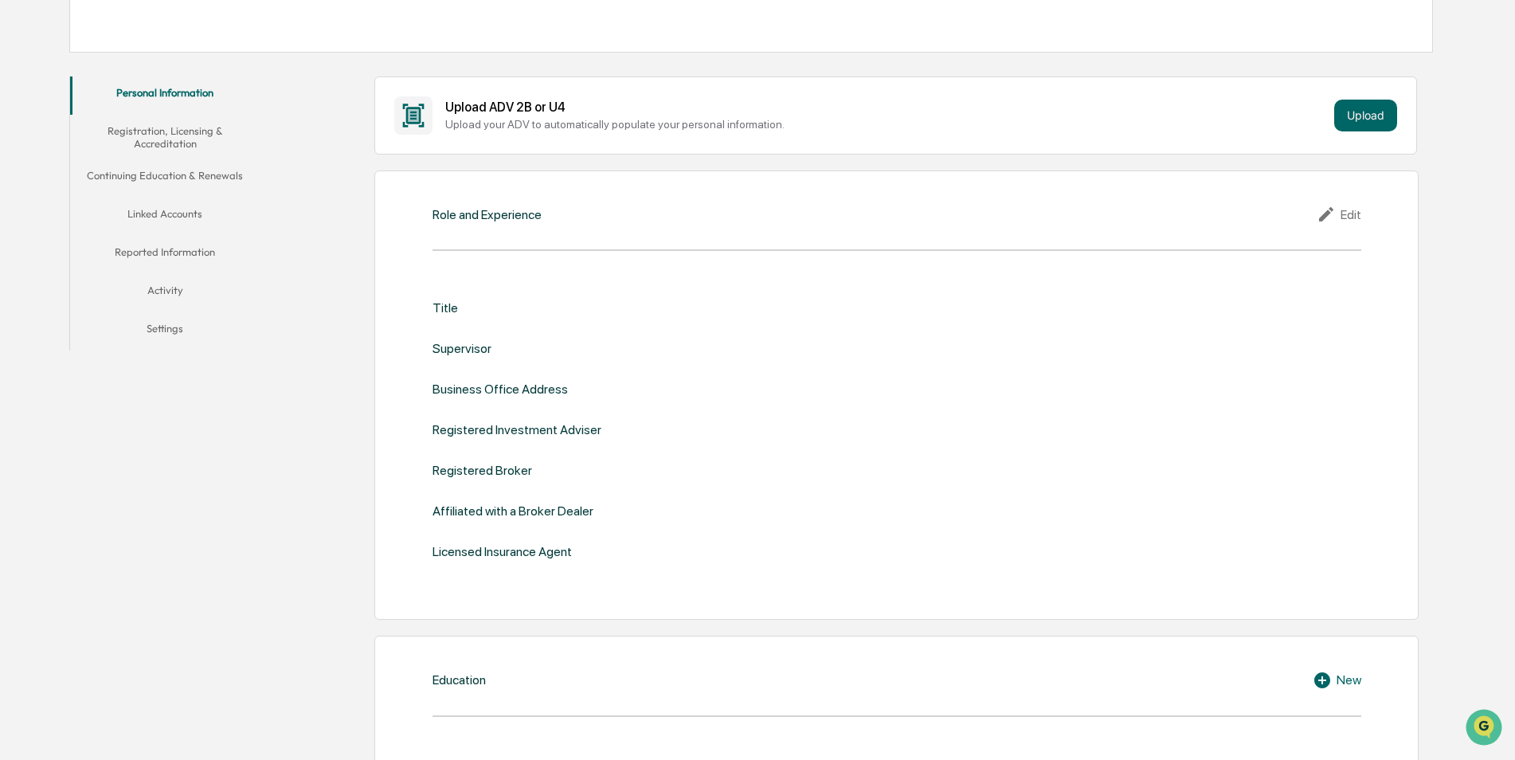
scroll to position [211, 0]
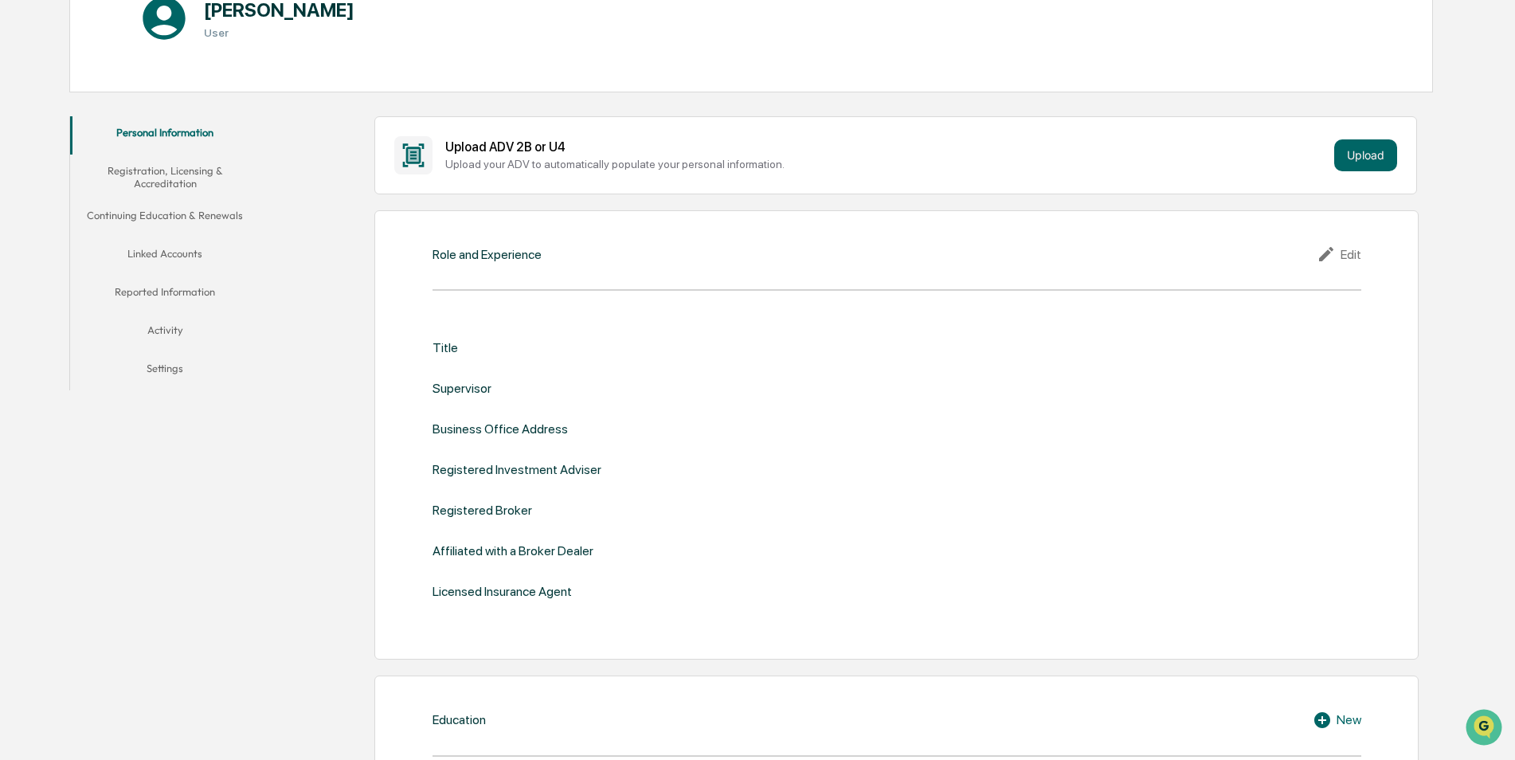
click at [192, 255] on button "Linked Accounts" at bounding box center [165, 256] width 190 height 38
